Goal: Task Accomplishment & Management: Complete application form

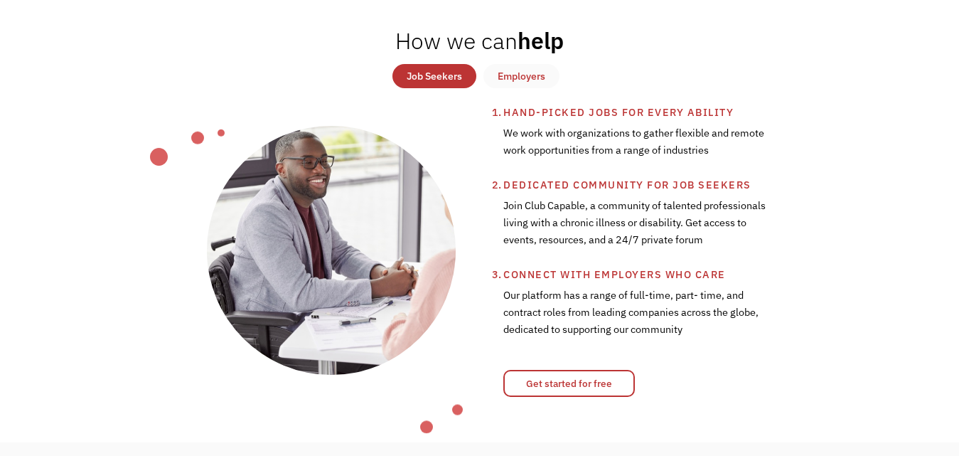
scroll to position [470, 0]
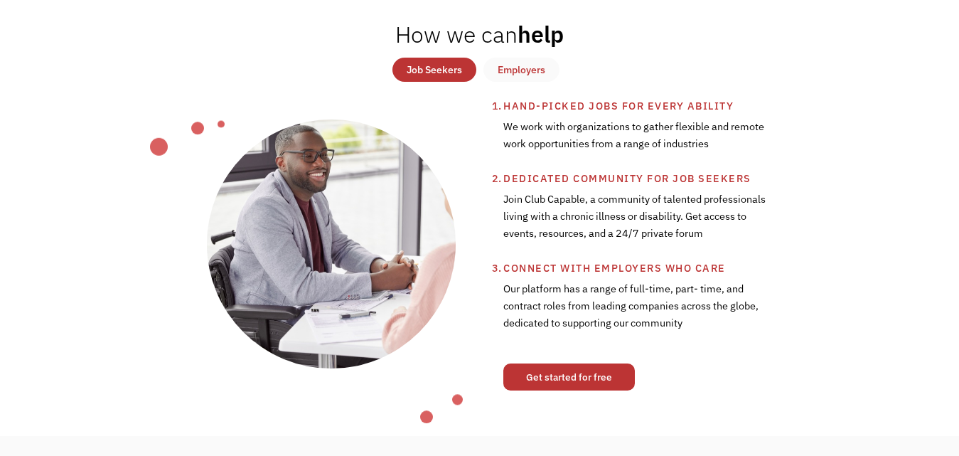
click at [606, 375] on link "Get started for free" at bounding box center [569, 376] width 132 height 27
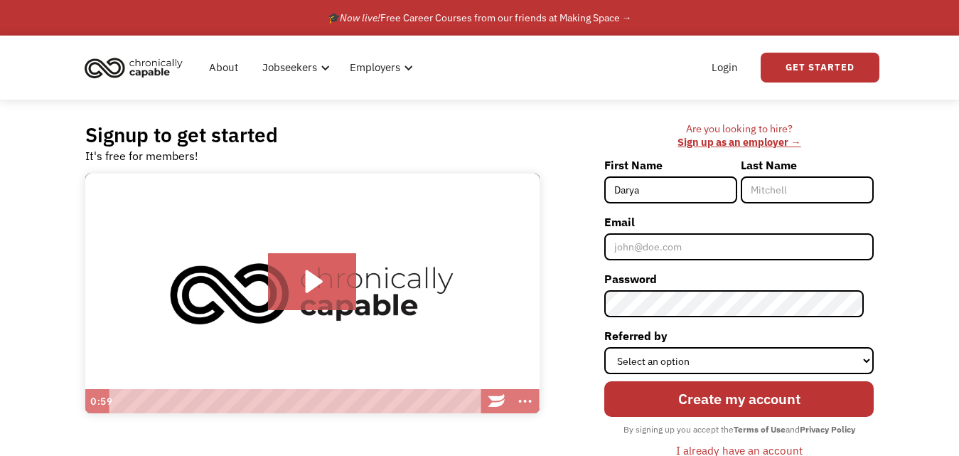
type input "Darya"
click at [819, 173] on label "Last Name" at bounding box center [807, 165] width 133 height 23
click at [819, 176] on input "Last Name" at bounding box center [807, 189] width 133 height 27
type input "[PERSON_NAME]"
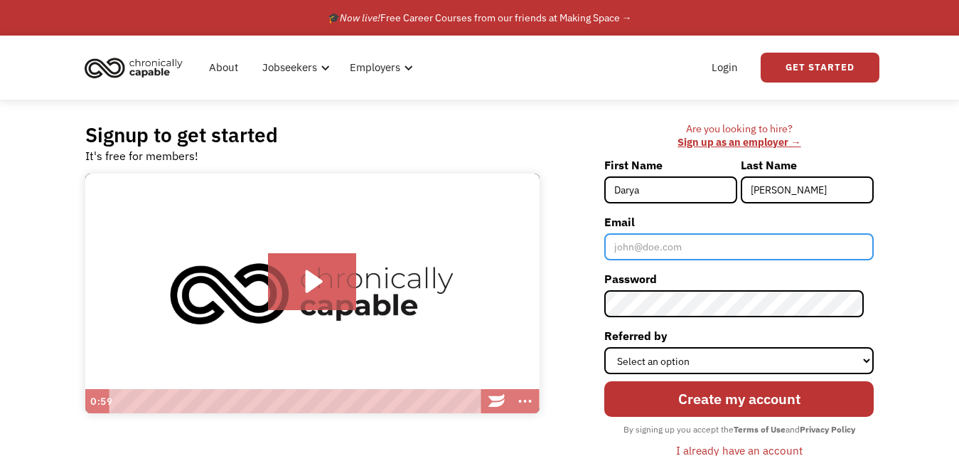
click at [801, 246] on input "Email" at bounding box center [738, 246] width 269 height 27
type input "[EMAIL_ADDRESS][DOMAIN_NAME]"
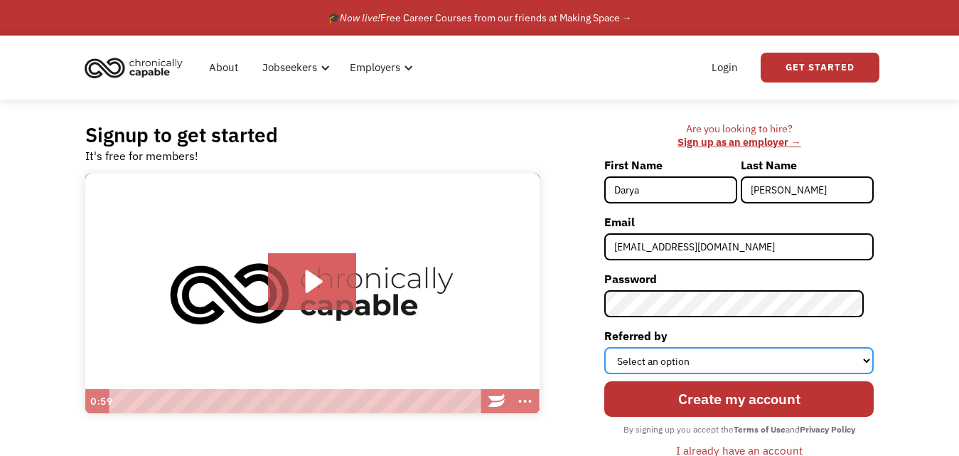
click at [762, 354] on select "Select an option Instagram Facebook Twitter Search Engine News Article Word of …" at bounding box center [738, 360] width 269 height 27
select select "Search Engine"
click at [614, 347] on select "Select an option Instagram Facebook Twitter Search Engine News Article Word of …" at bounding box center [738, 360] width 269 height 27
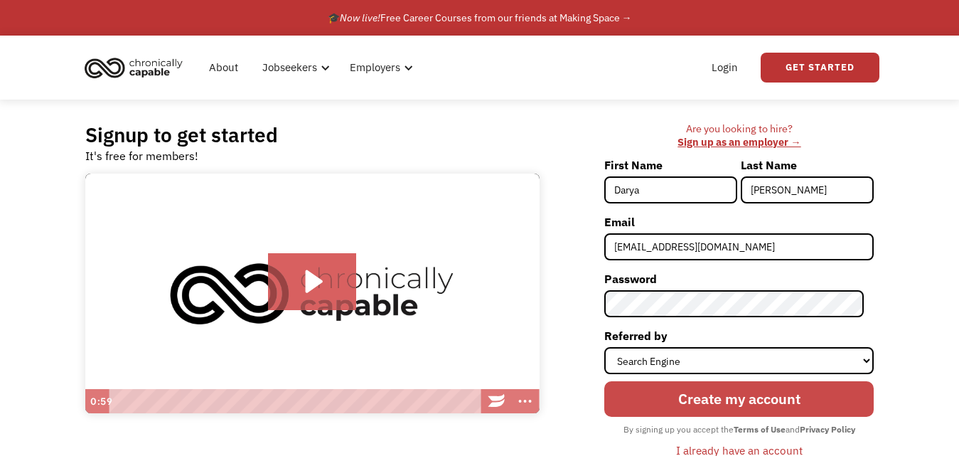
click at [752, 389] on input "Create my account" at bounding box center [738, 399] width 269 height 36
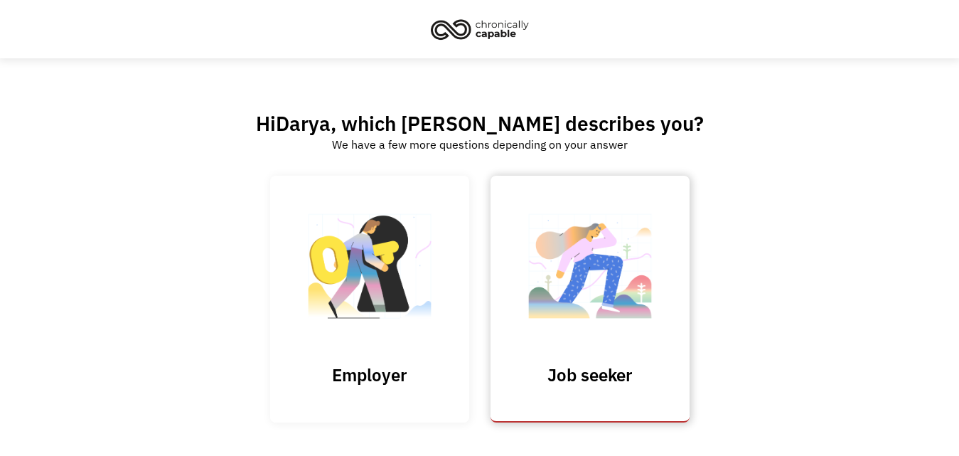
click at [616, 272] on img at bounding box center [590, 273] width 142 height 139
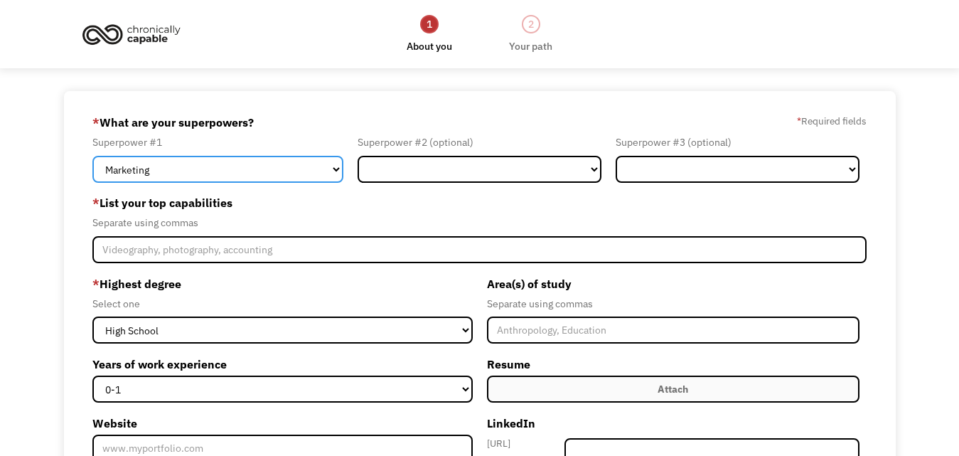
click at [290, 168] on select "Marketing Human Resources Finance Technology Operations Sales Industrial & Manu…" at bounding box center [217, 169] width 251 height 27
click at [92, 156] on select "Marketing Human Resources Finance Technology Operations Sales Industrial & Manu…" at bounding box center [217, 169] width 251 height 27
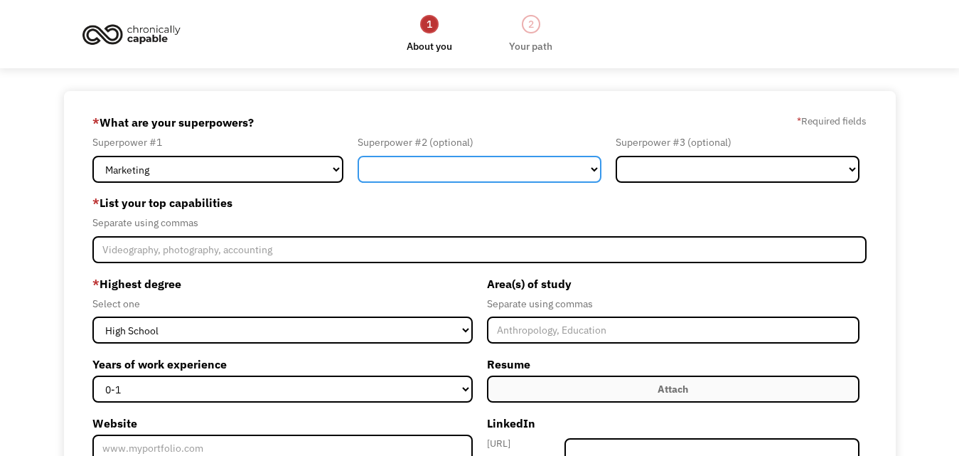
click at [423, 169] on select "Marketing Human Resources Finance Technology Operations Sales Industrial & Manu…" at bounding box center [480, 169] width 244 height 27
select select "Sales"
click at [358, 156] on select "Marketing Human Resources Finance Technology Operations Sales Industrial & Manu…" at bounding box center [480, 169] width 244 height 27
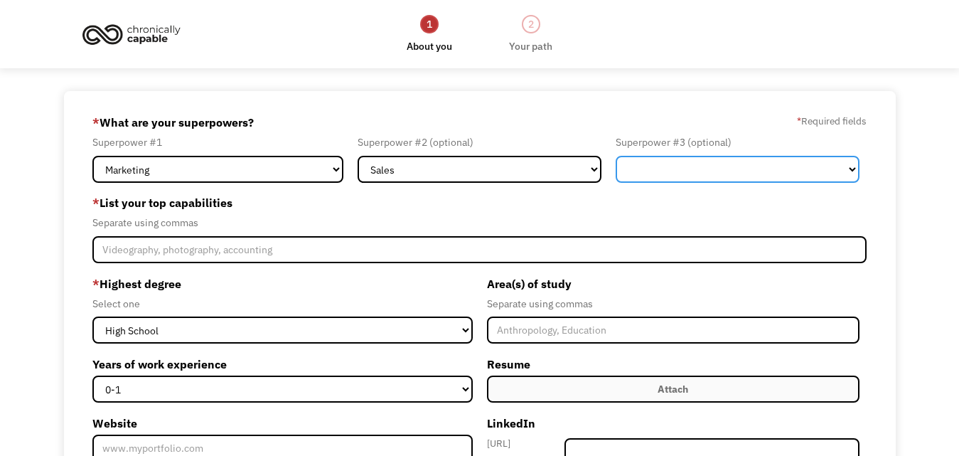
click at [658, 181] on select "Marketing Human Resources Finance Technology Operations Sales Industrial & Manu…" at bounding box center [738, 169] width 244 height 27
select select "Customer Service"
click at [616, 156] on select "Marketing Human Resources Finance Technology Operations Sales Industrial & Manu…" at bounding box center [738, 169] width 244 height 27
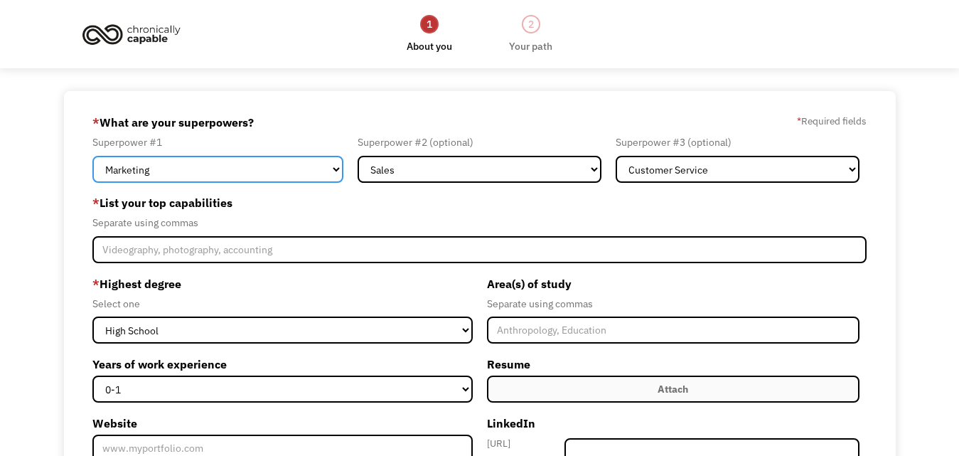
click at [289, 159] on select "Marketing Human Resources Finance Technology Operations Sales Industrial & Manu…" at bounding box center [217, 169] width 251 height 27
select select "Design"
click at [92, 156] on select "Marketing Human Resources Finance Technology Operations Sales Industrial & Manu…" at bounding box center [217, 169] width 251 height 27
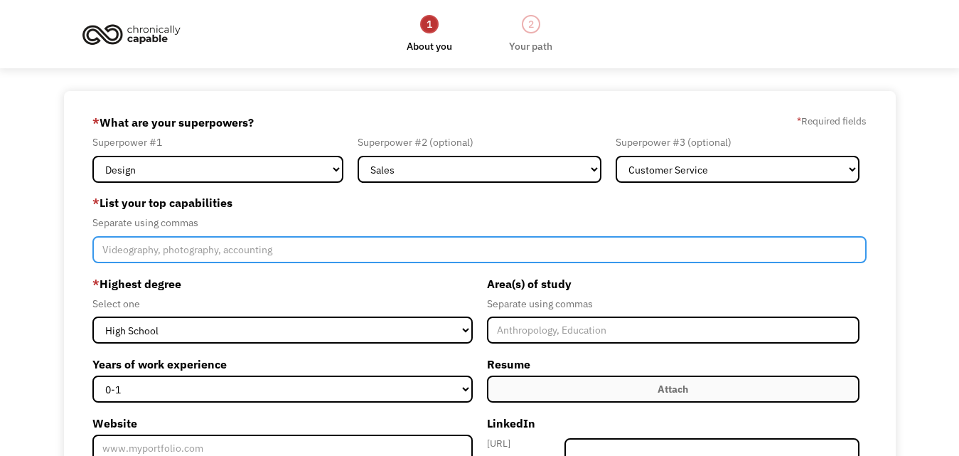
click at [282, 252] on input "Member-Create-Step1" at bounding box center [479, 249] width 774 height 27
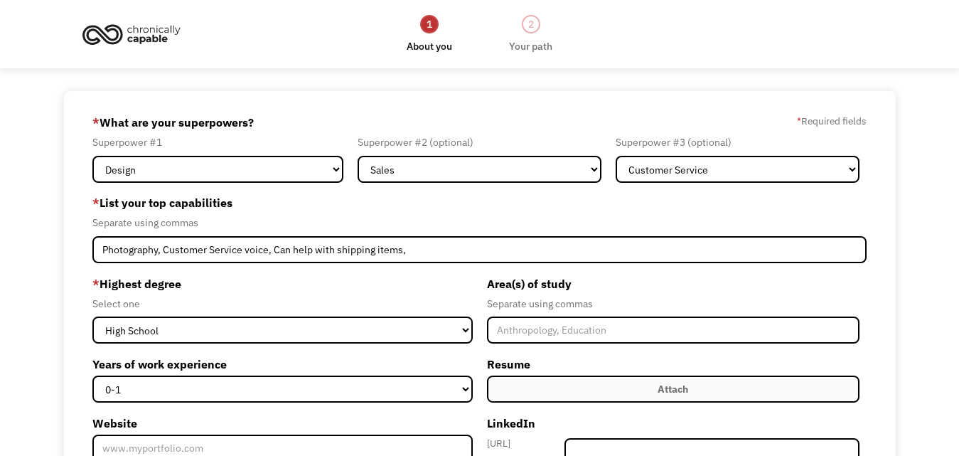
click at [380, 295] on div "Select one" at bounding box center [282, 303] width 380 height 17
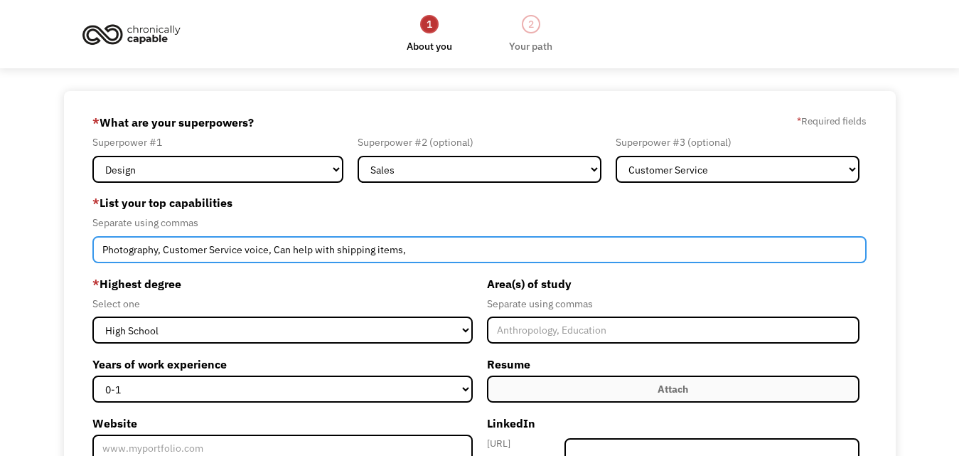
click at [410, 257] on input "Photography, Customer Service voice, Can help with shipping items," at bounding box center [479, 249] width 774 height 27
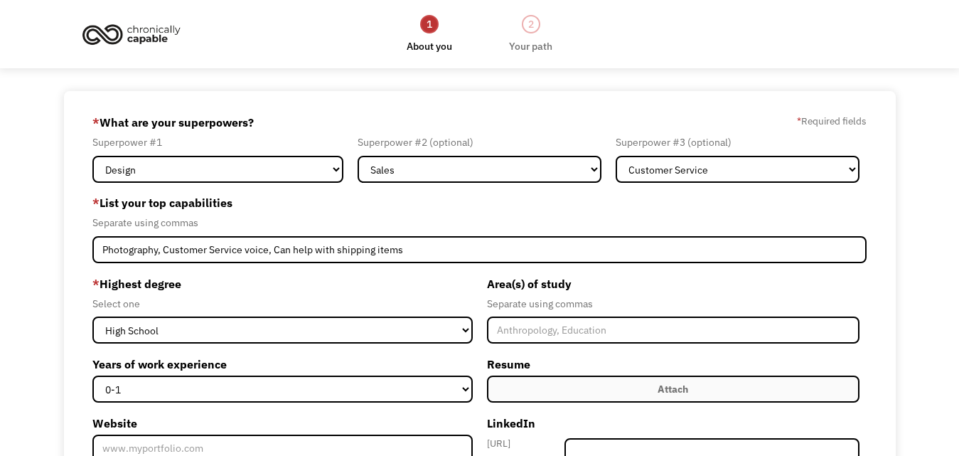
click at [388, 275] on label "* Highest degree" at bounding box center [282, 283] width 380 height 23
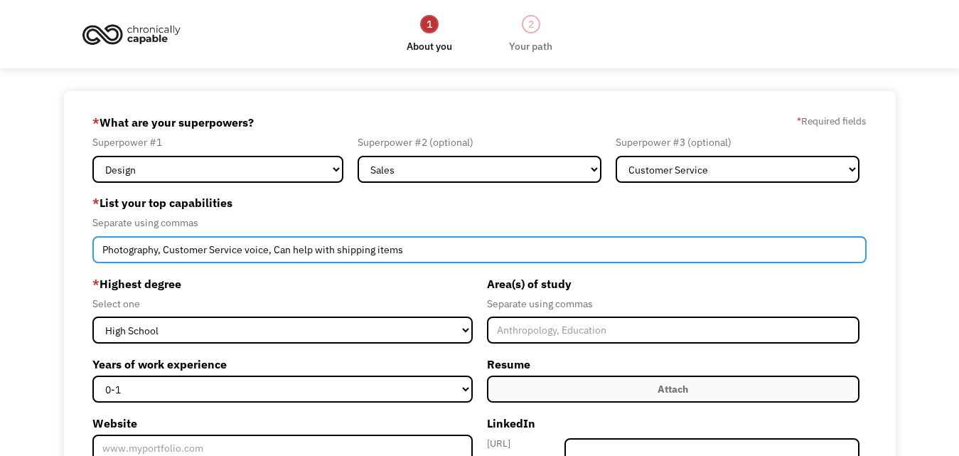
click at [412, 251] on input "Photography, Customer Service voice, Can help with shipping items" at bounding box center [479, 249] width 774 height 27
type input "Photography, Customer Service voice, Can help with shipping items, Selling Items"
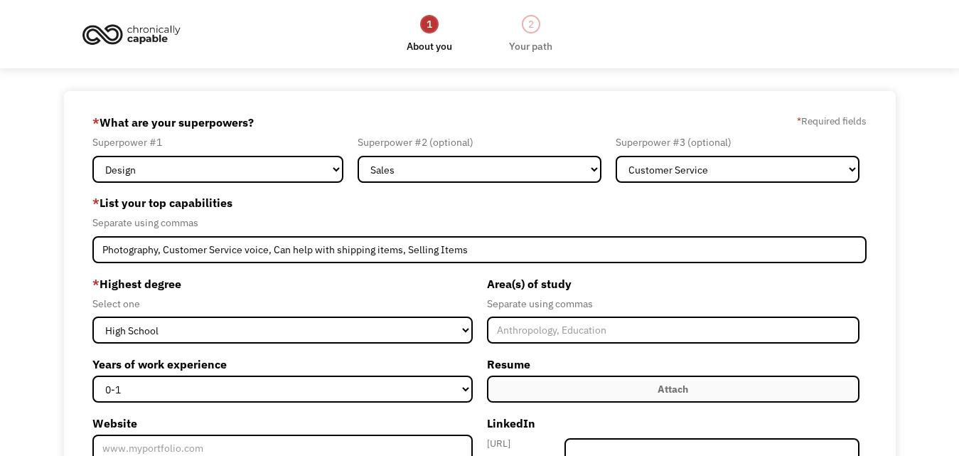
click at [412, 285] on label "* Highest degree" at bounding box center [282, 283] width 380 height 23
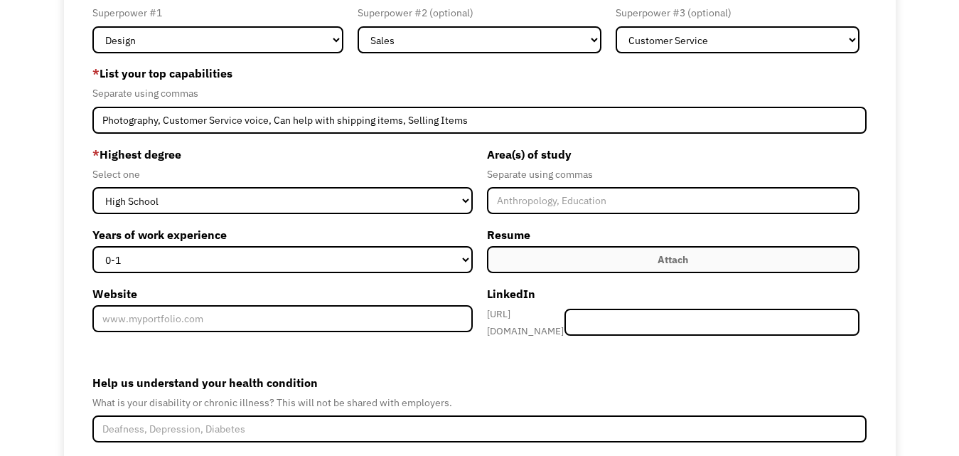
scroll to position [132, 0]
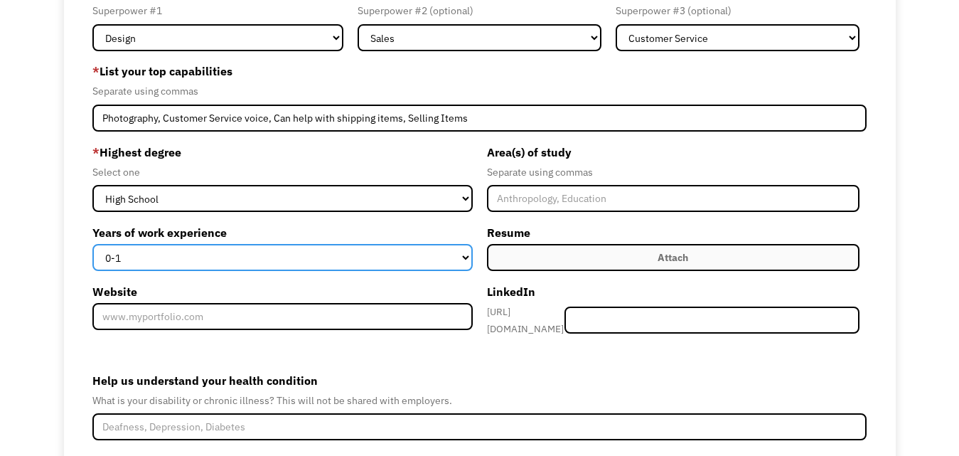
click at [280, 262] on select "0-1 2-4 5-10 11-15 15+" at bounding box center [282, 257] width 380 height 27
click at [282, 262] on select "0-1 2-4 5-10 11-15 15+" at bounding box center [282, 257] width 380 height 27
drag, startPoint x: 282, startPoint y: 262, endPoint x: 205, endPoint y: 305, distance: 88.2
click at [205, 305] on div "* Highest degree Select one High School Associates Bachelors Master's PhD Years…" at bounding box center [286, 240] width 388 height 198
select select "2-4"
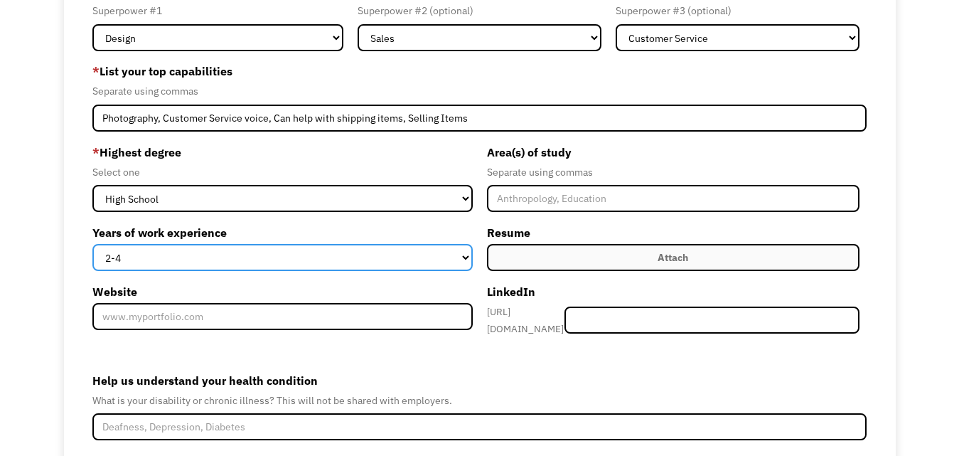
click at [92, 244] on select "0-1 2-4 5-10 11-15 15+" at bounding box center [282, 257] width 380 height 27
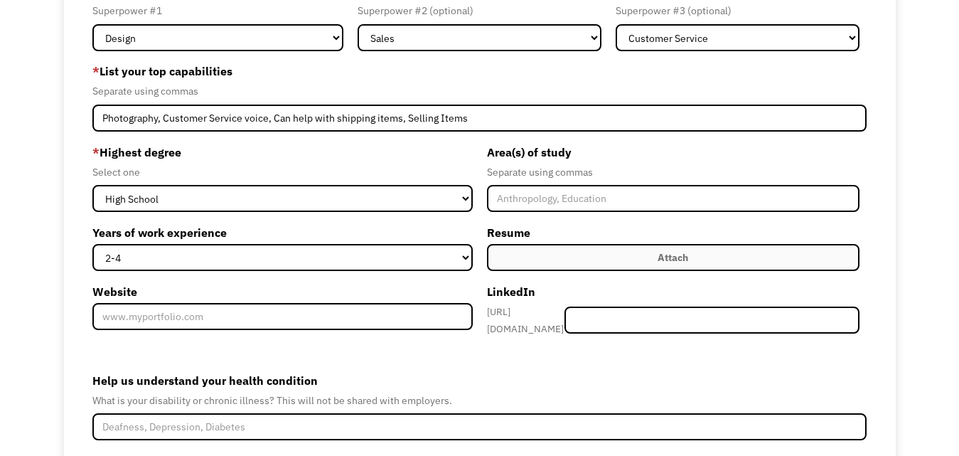
click at [604, 257] on label "Attach" at bounding box center [673, 257] width 373 height 27
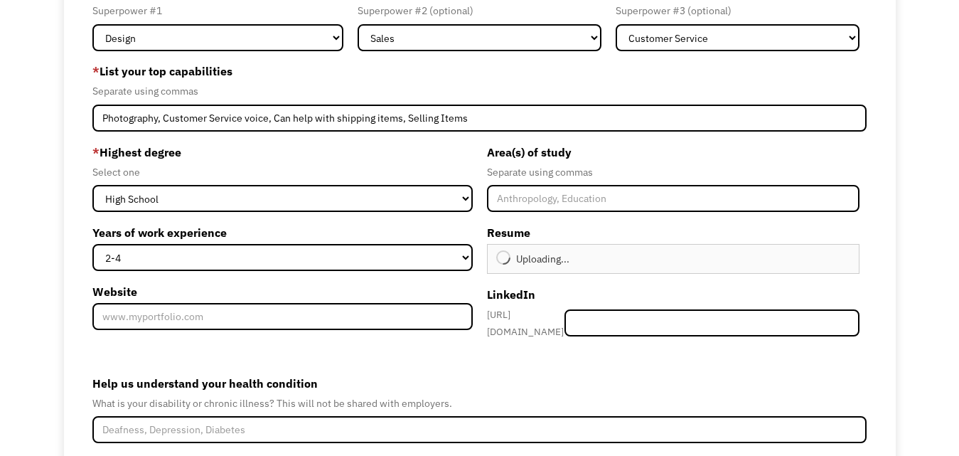
type input "Continue"
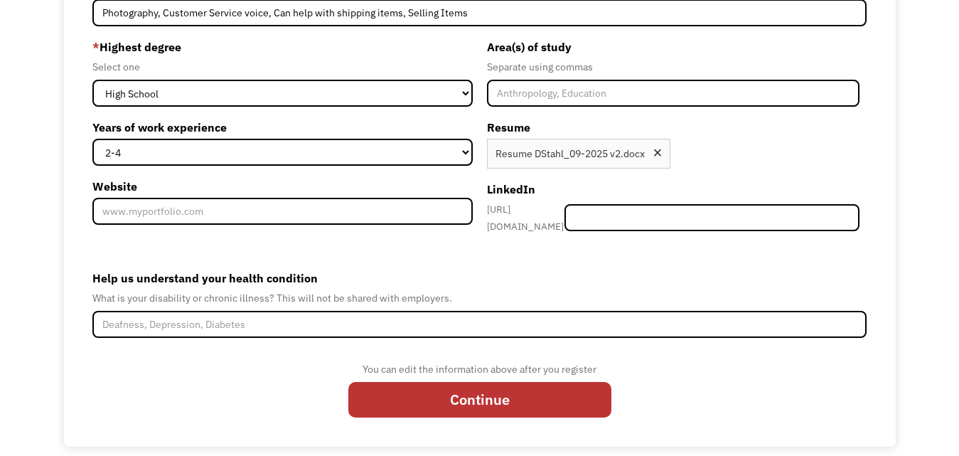
scroll to position [243, 0]
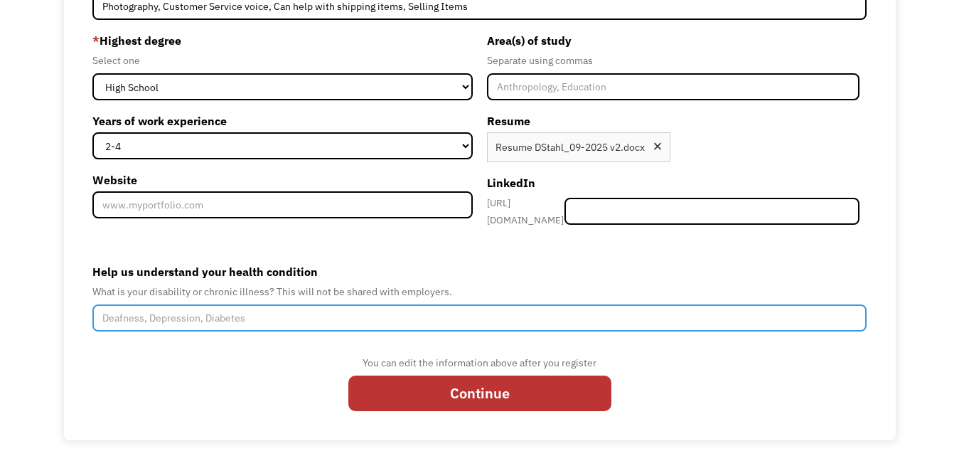
click at [285, 319] on input "Help us understand your health condition" at bounding box center [479, 317] width 774 height 27
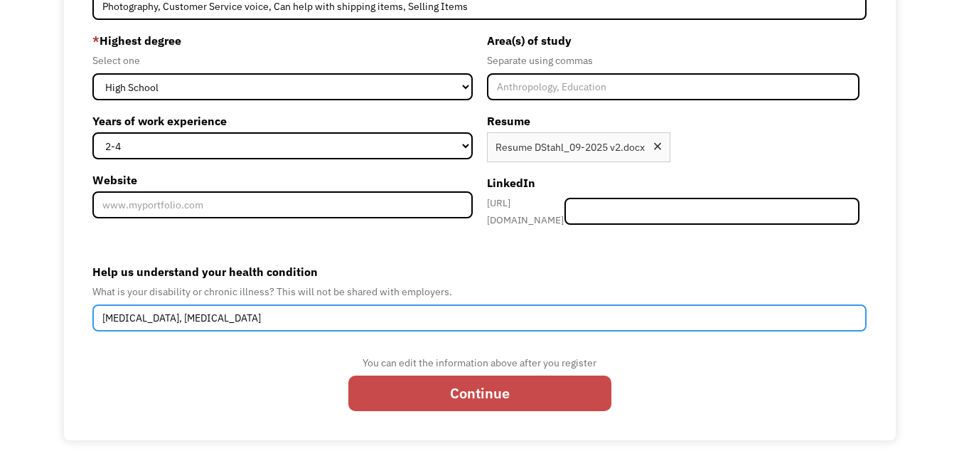
type input "Depression, Anxiety, Adhd"
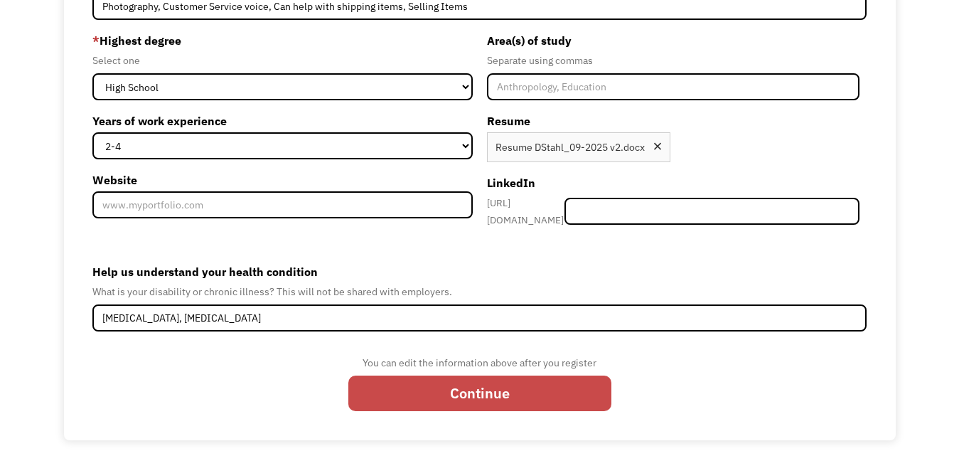
click at [394, 382] on input "Continue" at bounding box center [479, 393] width 263 height 36
type input "Please wait..."
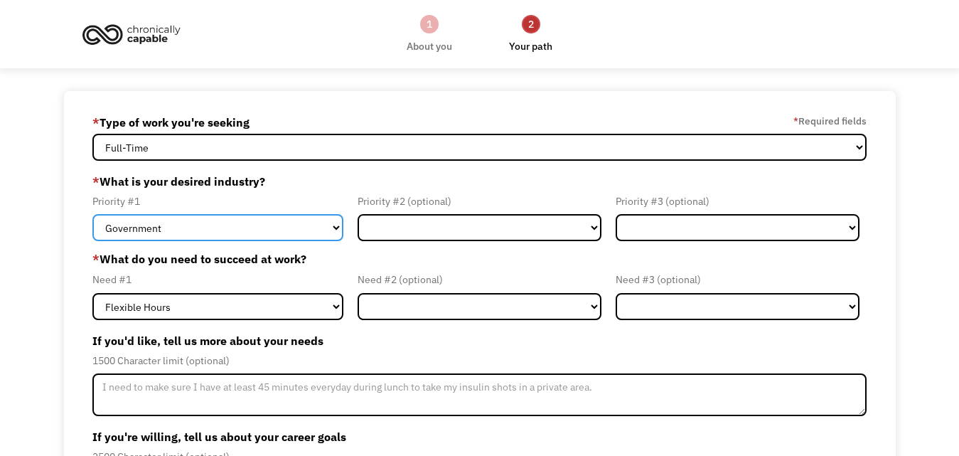
click at [245, 235] on select "Government Finance & Insurance Health & Social Care Tech & Engineering Creative…" at bounding box center [217, 227] width 251 height 27
select select "Education"
click at [92, 214] on select "Government Finance & Insurance Health & Social Care Tech & Engineering Creative…" at bounding box center [217, 227] width 251 height 27
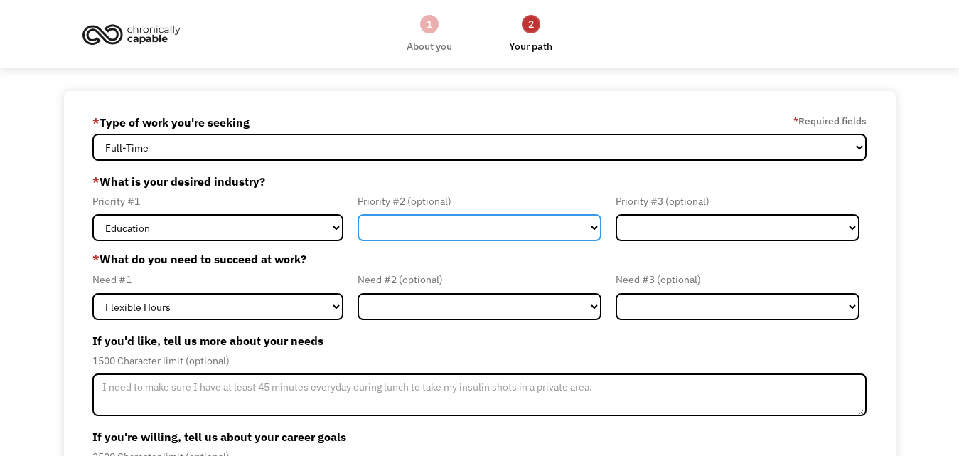
click at [413, 232] on select "Government Finance & Insurance Health & Social Care Tech & Engineering Creative…" at bounding box center [480, 227] width 244 height 27
select select "Creative & Design"
click at [358, 214] on select "Government Finance & Insurance Health & Social Care Tech & Engineering Creative…" at bounding box center [480, 227] width 244 height 27
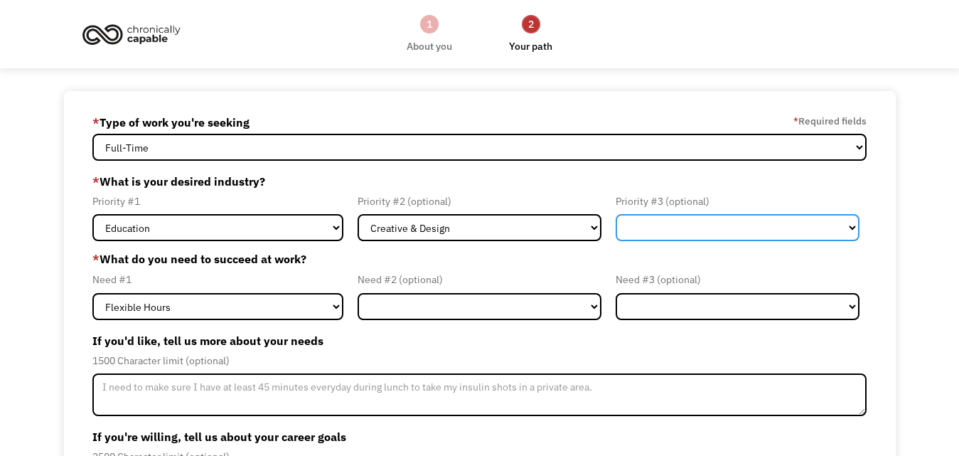
click at [661, 219] on select "Government Finance & Insurance Health & Social Care Tech & Engineering Creative…" at bounding box center [738, 227] width 244 height 27
select select "Health & Social Care"
click at [616, 214] on select "Government Finance & Insurance Health & Social Care Tech & Engineering Creative…" at bounding box center [738, 227] width 244 height 27
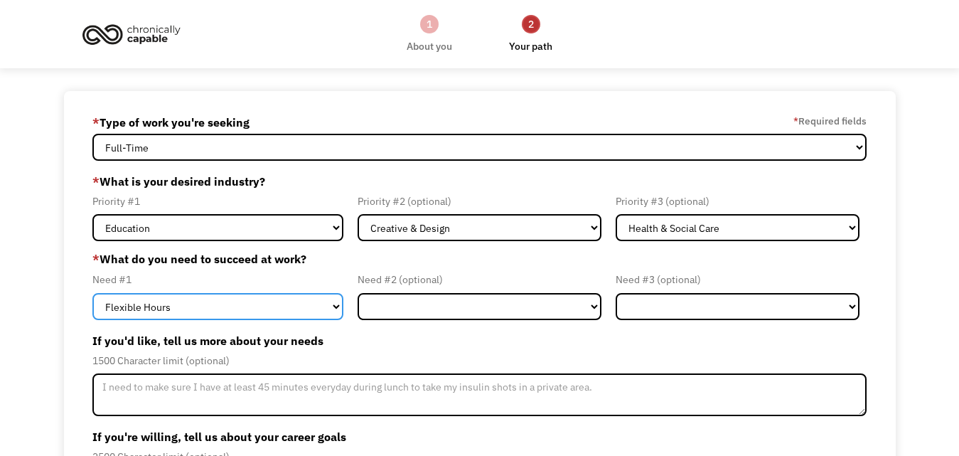
click at [219, 311] on select "Flexible Hours Remote Work Service Animal On-site Accommodations Visual Support…" at bounding box center [217, 306] width 251 height 27
select select "Remote Work"
click at [92, 293] on select "Flexible Hours Remote Work Service Animal On-site Accommodations Visual Support…" at bounding box center [217, 306] width 251 height 27
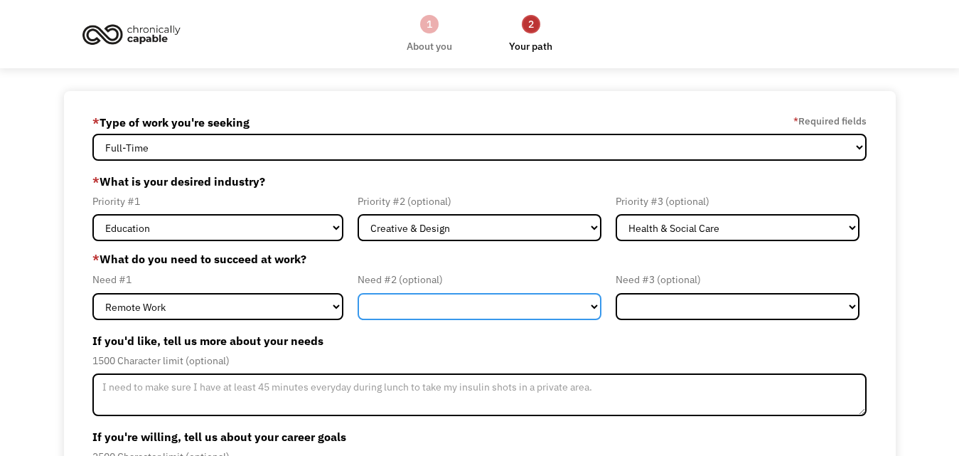
click at [450, 299] on select "Flexible Hours Remote Work Service Animal On-site Accommodations Visual Support…" at bounding box center [480, 306] width 244 height 27
select select "Flexible Hours"
click at [358, 293] on select "Flexible Hours Remote Work Service Animal On-site Accommodations Visual Support…" at bounding box center [480, 306] width 244 height 27
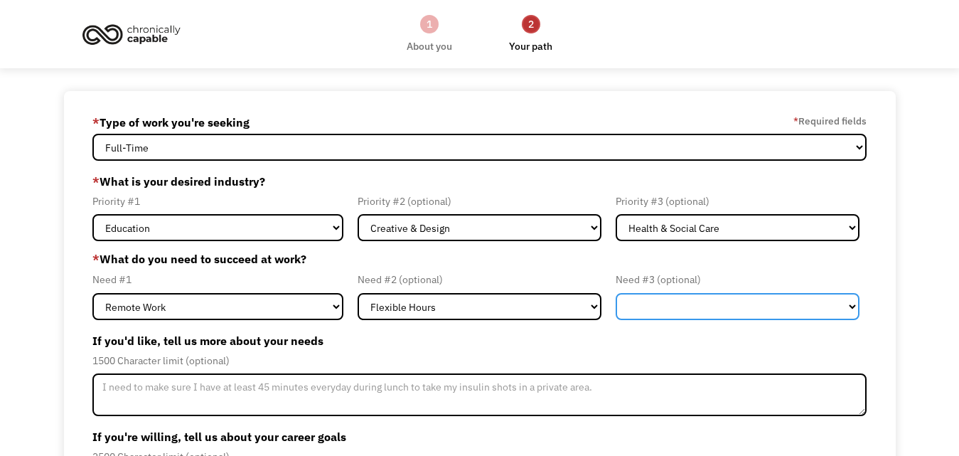
click at [635, 305] on select "Flexible Hours Remote Work Service Animal On-site Accommodations Visual Support…" at bounding box center [738, 306] width 244 height 27
select select "Remote Work"
click at [616, 293] on select "Flexible Hours Remote Work Service Animal On-site Accommodations Visual Support…" at bounding box center [738, 306] width 244 height 27
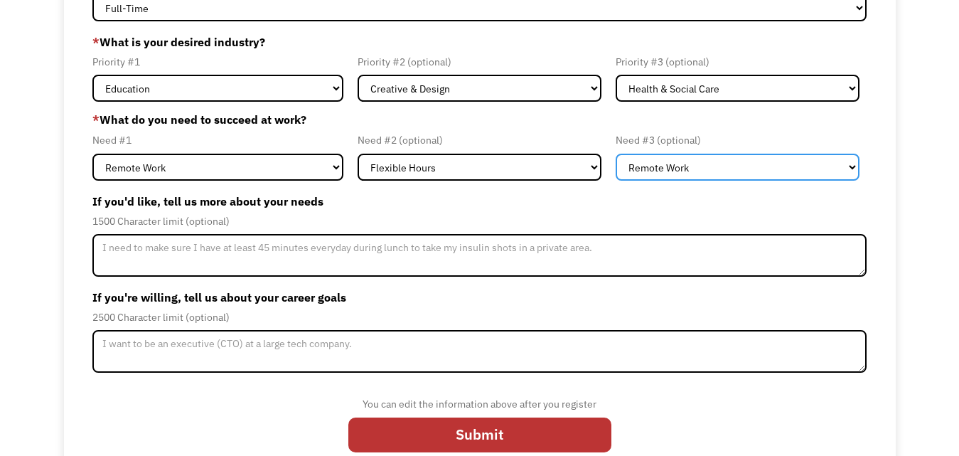
scroll to position [161, 0]
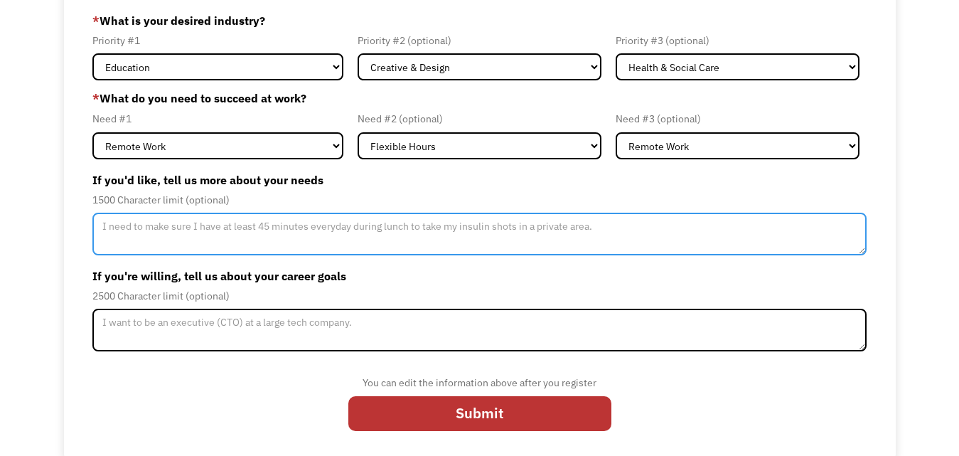
click at [326, 228] on textarea "Member-Update-Form-Step2" at bounding box center [479, 234] width 774 height 43
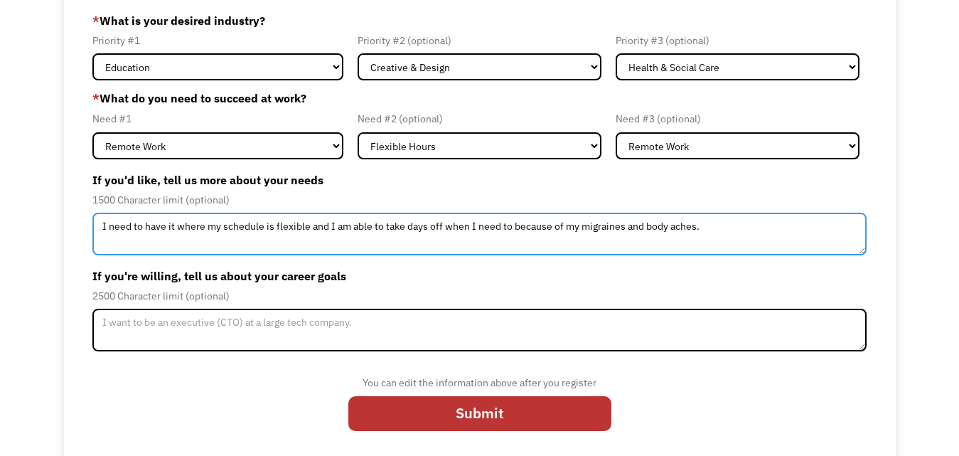
type textarea "I need to have it where my schedule is flexible and I am able to take days off …"
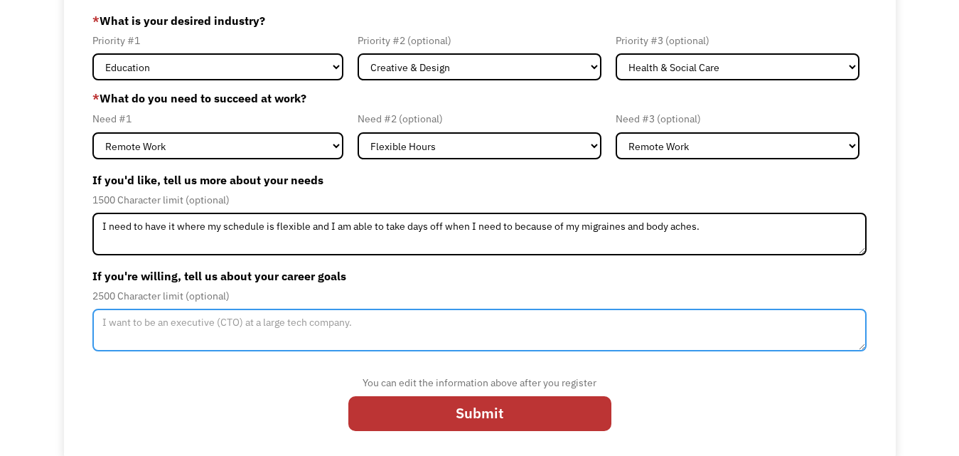
click at [208, 333] on textarea "Member-Update-Form-Step2" at bounding box center [479, 330] width 774 height 43
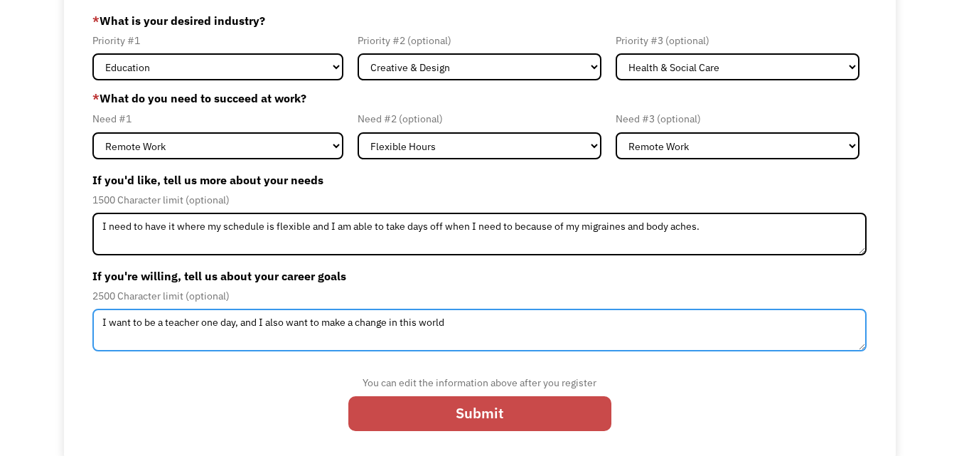
type textarea "I want to be a teacher one day, and I also want to make a change in this world"
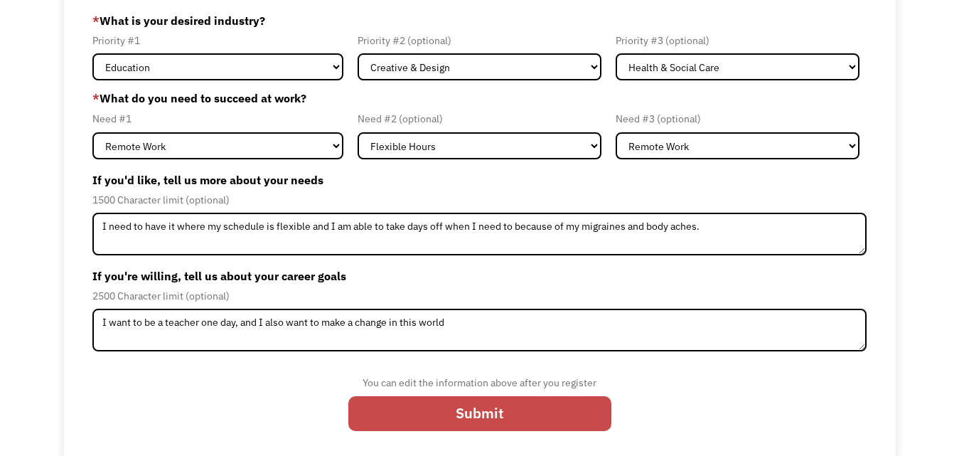
click at [422, 408] on input "Submit" at bounding box center [479, 414] width 263 height 36
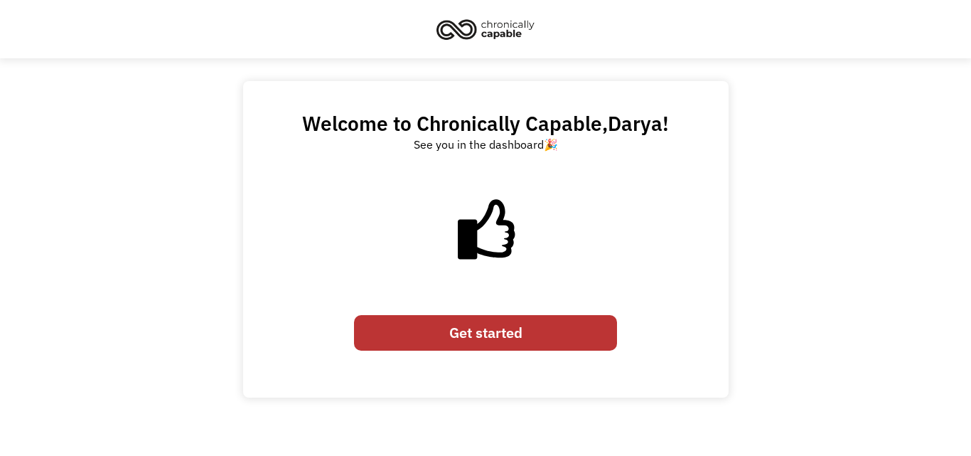
click at [494, 331] on link "Get started" at bounding box center [485, 333] width 263 height 36
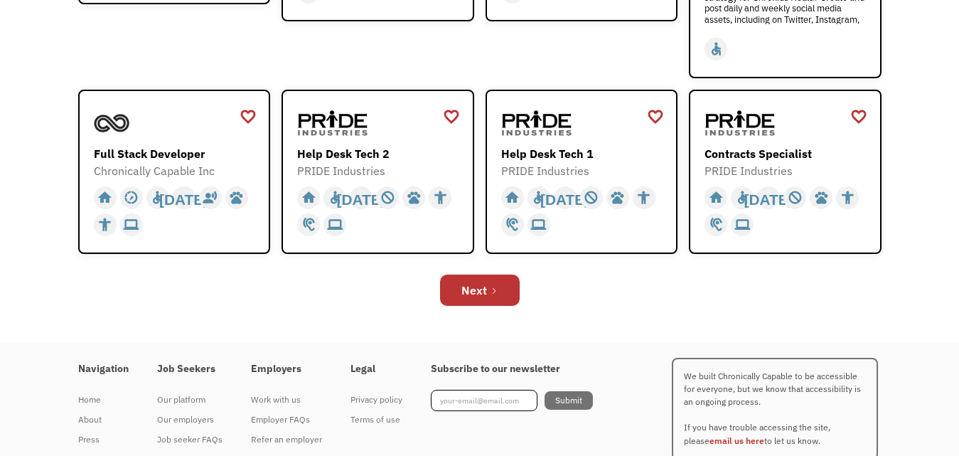
scroll to position [565, 0]
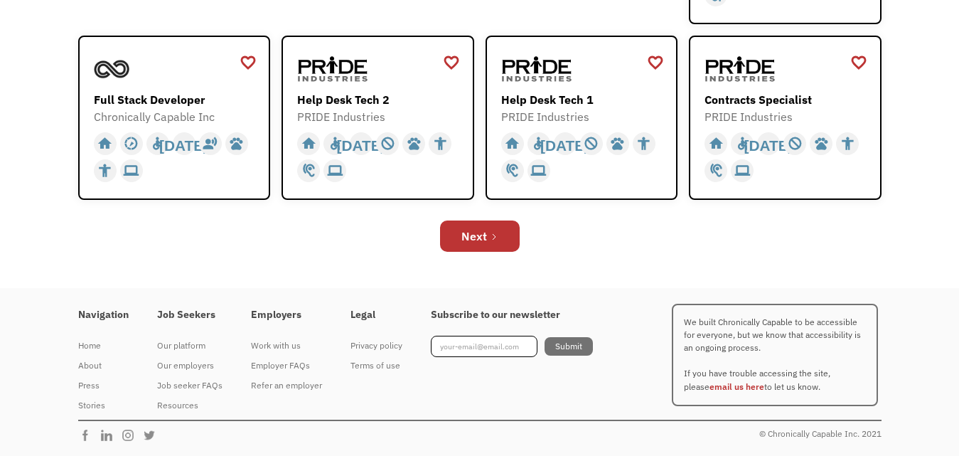
drag, startPoint x: 971, startPoint y: 151, endPoint x: 971, endPoint y: 402, distance: 251.7
click at [469, 246] on link "Next" at bounding box center [480, 235] width 80 height 31
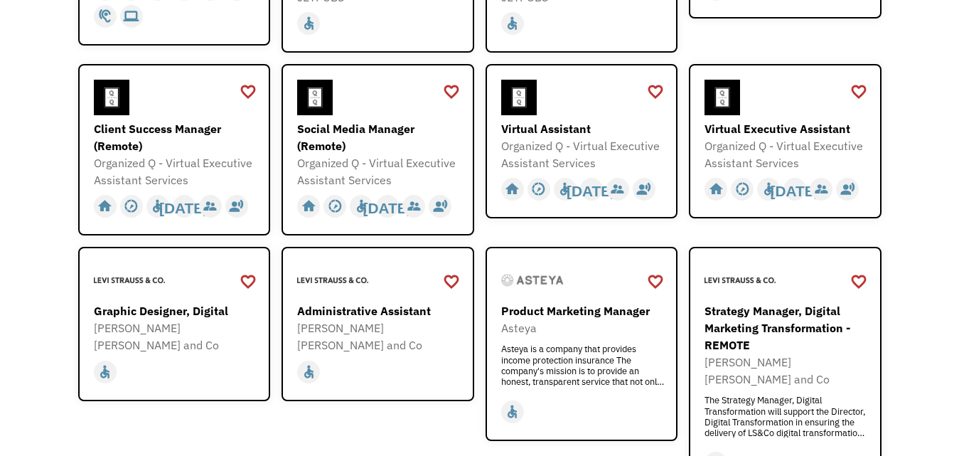
scroll to position [355, 0]
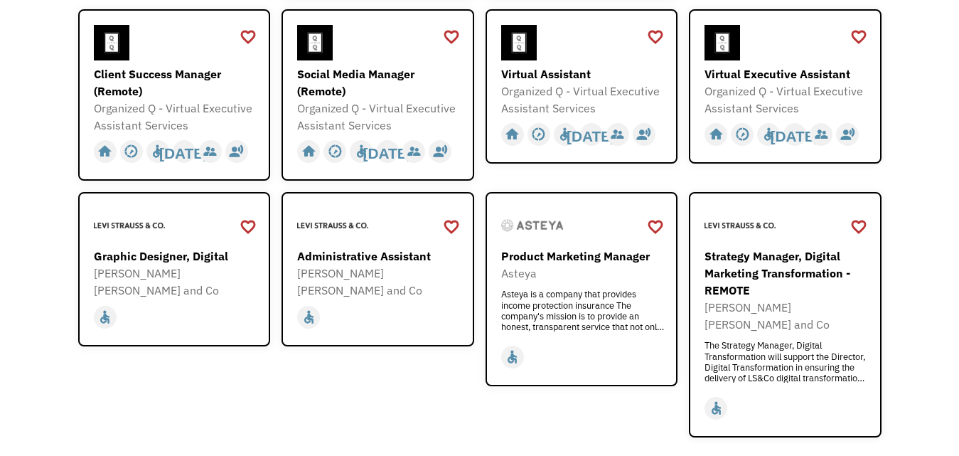
drag, startPoint x: 971, startPoint y: 88, endPoint x: 971, endPoint y: 251, distance: 162.8
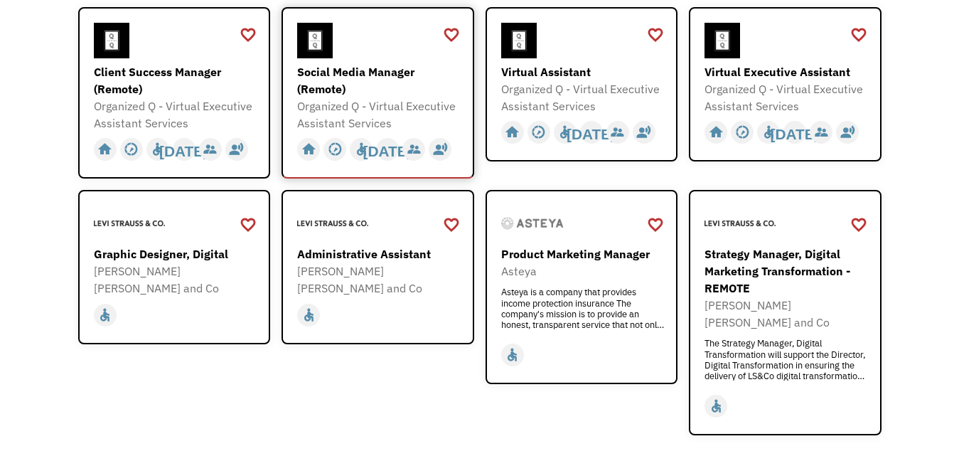
click at [372, 63] on div "Social Media Manager (Remote)" at bounding box center [379, 80] width 165 height 34
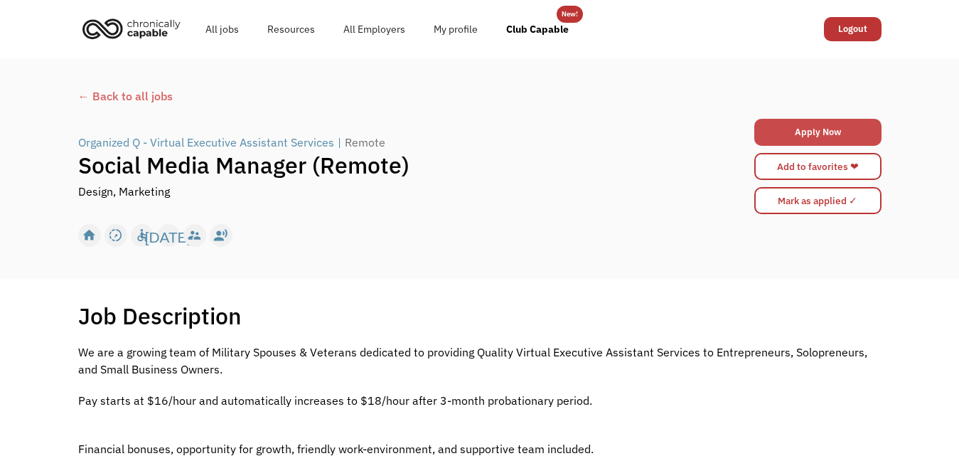
click at [801, 124] on link "Apply Now" at bounding box center [817, 132] width 127 height 27
